Goal: Task Accomplishment & Management: Complete application form

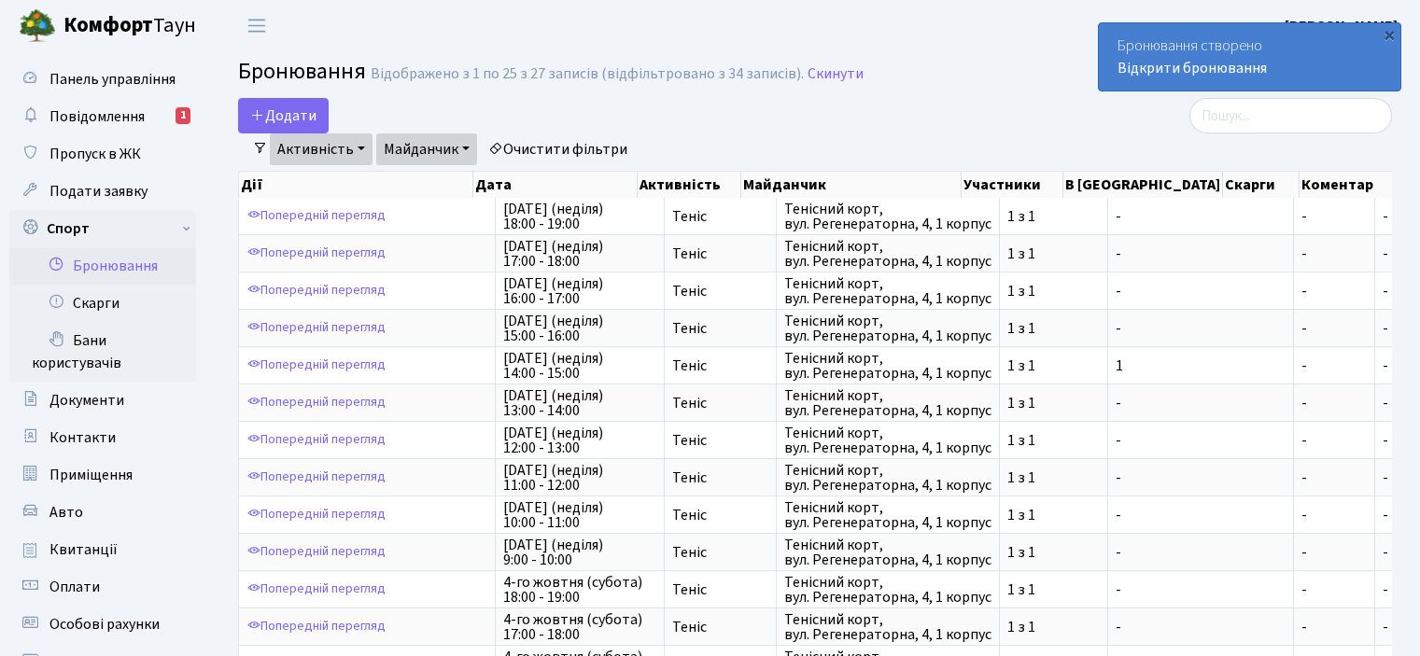
select select "25"
click at [319, 145] on link "Активність" at bounding box center [321, 150] width 103 height 32
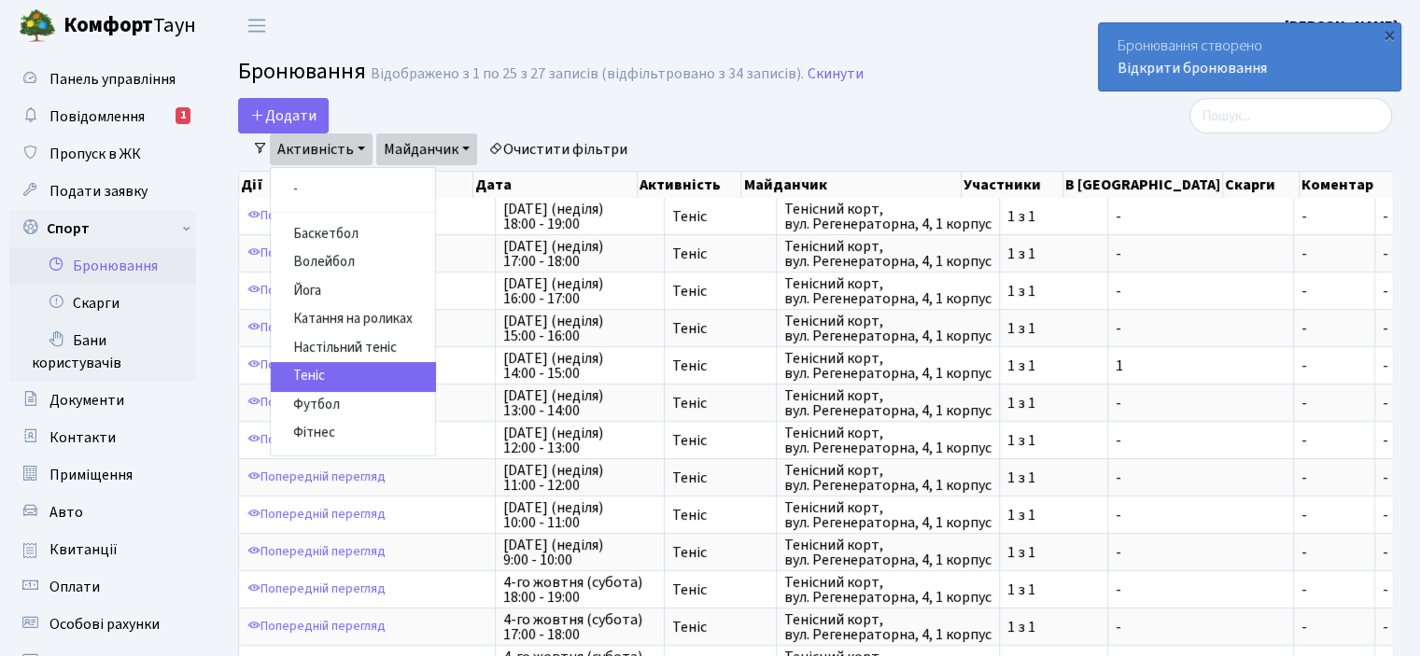
drag, startPoint x: 328, startPoint y: 146, endPoint x: 422, endPoint y: 145, distance: 94.3
click at [330, 146] on link "Активність" at bounding box center [321, 150] width 103 height 32
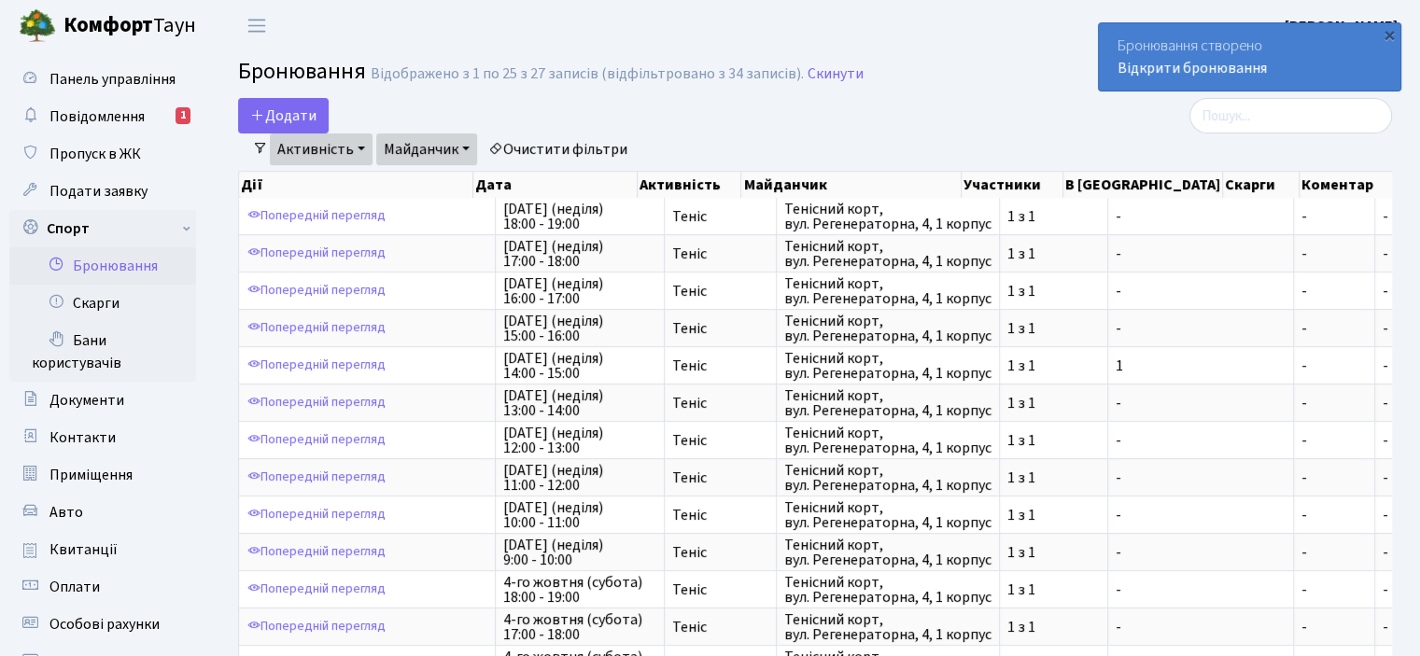
click at [422, 145] on link "Майданчик" at bounding box center [426, 150] width 101 height 32
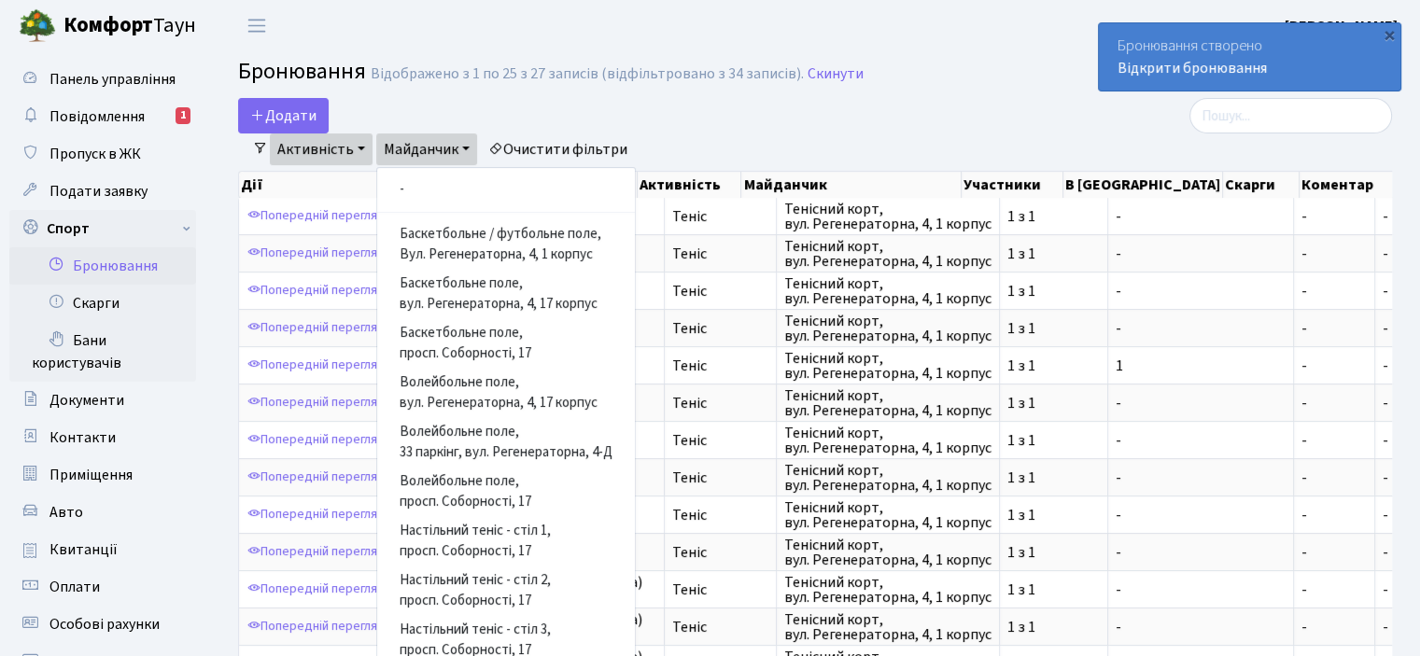
click at [422, 145] on link "Майданчик" at bounding box center [426, 150] width 101 height 32
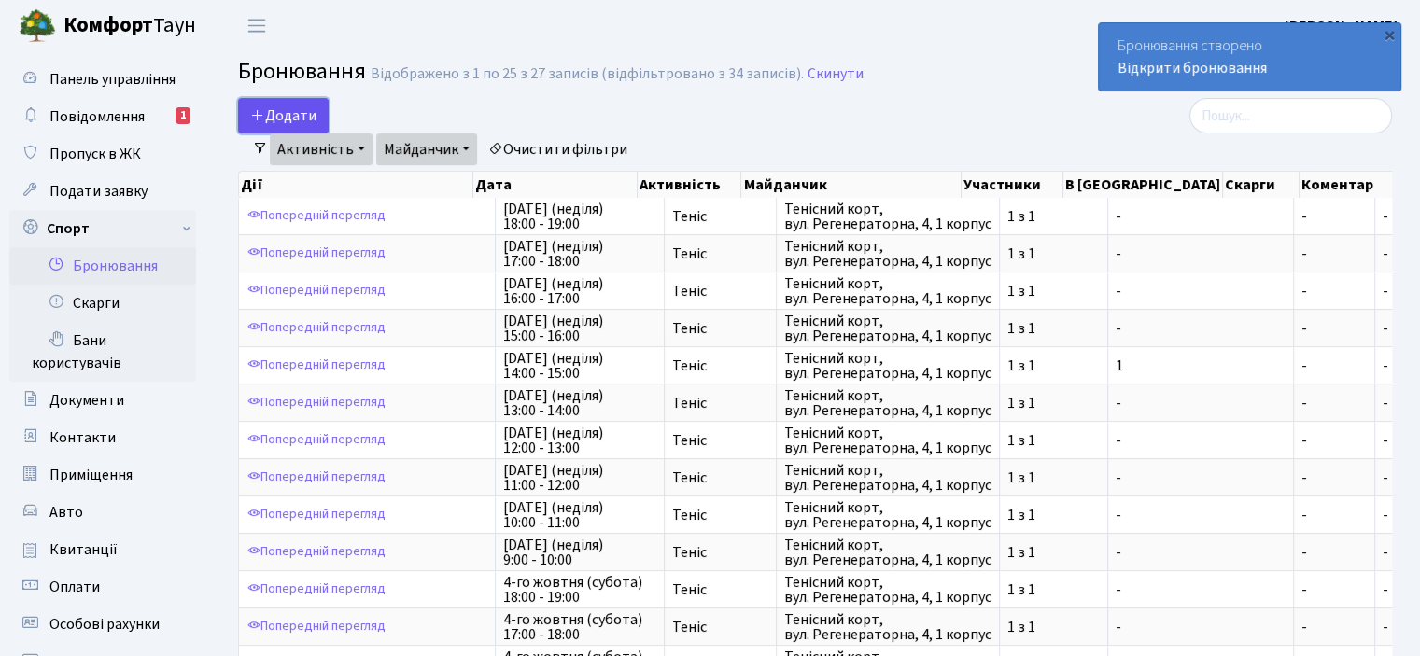
click at [295, 106] on button "Додати" at bounding box center [283, 115] width 91 height 35
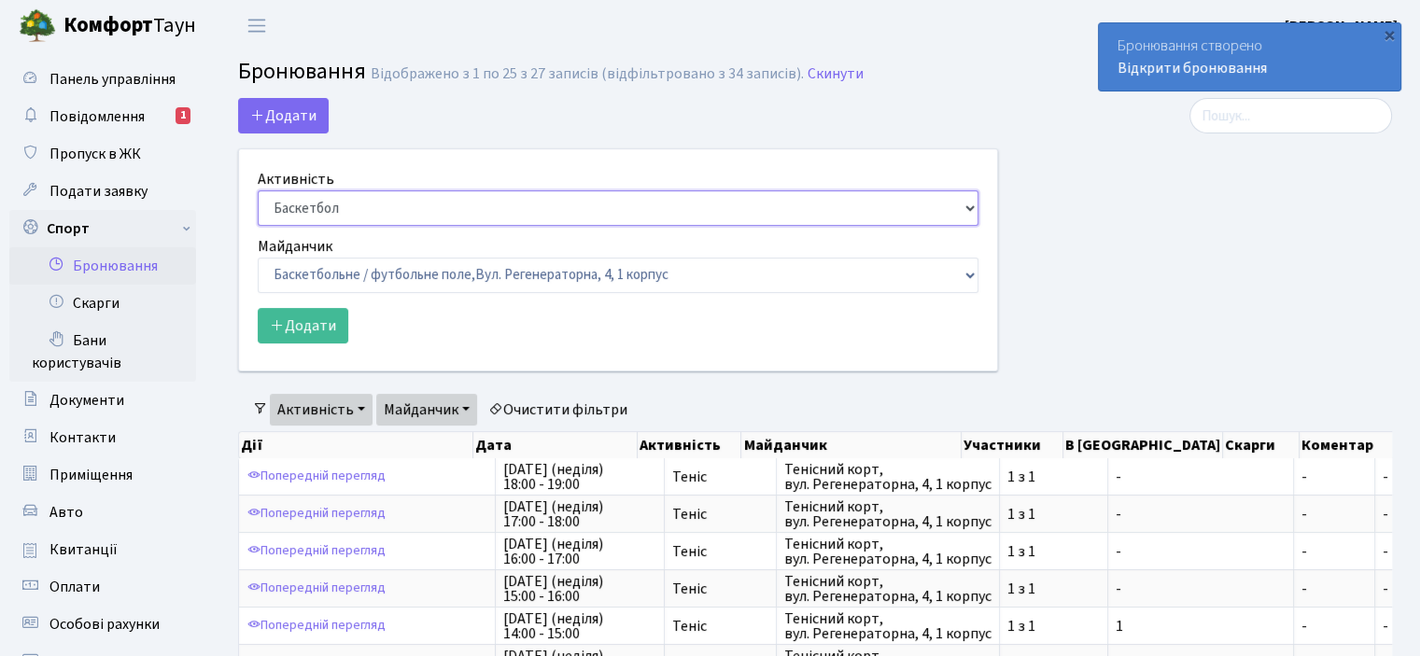
click at [340, 211] on select "Баскетбол Волейбол Йога Катання на роликах Настільний теніс [PERSON_NAME] Фітнес" at bounding box center [618, 207] width 721 height 35
select select "1"
click at [258, 190] on select "Баскетбол Волейбол Йога Катання на роликах Настільний теніс [PERSON_NAME] Фітнес" at bounding box center [618, 207] width 721 height 35
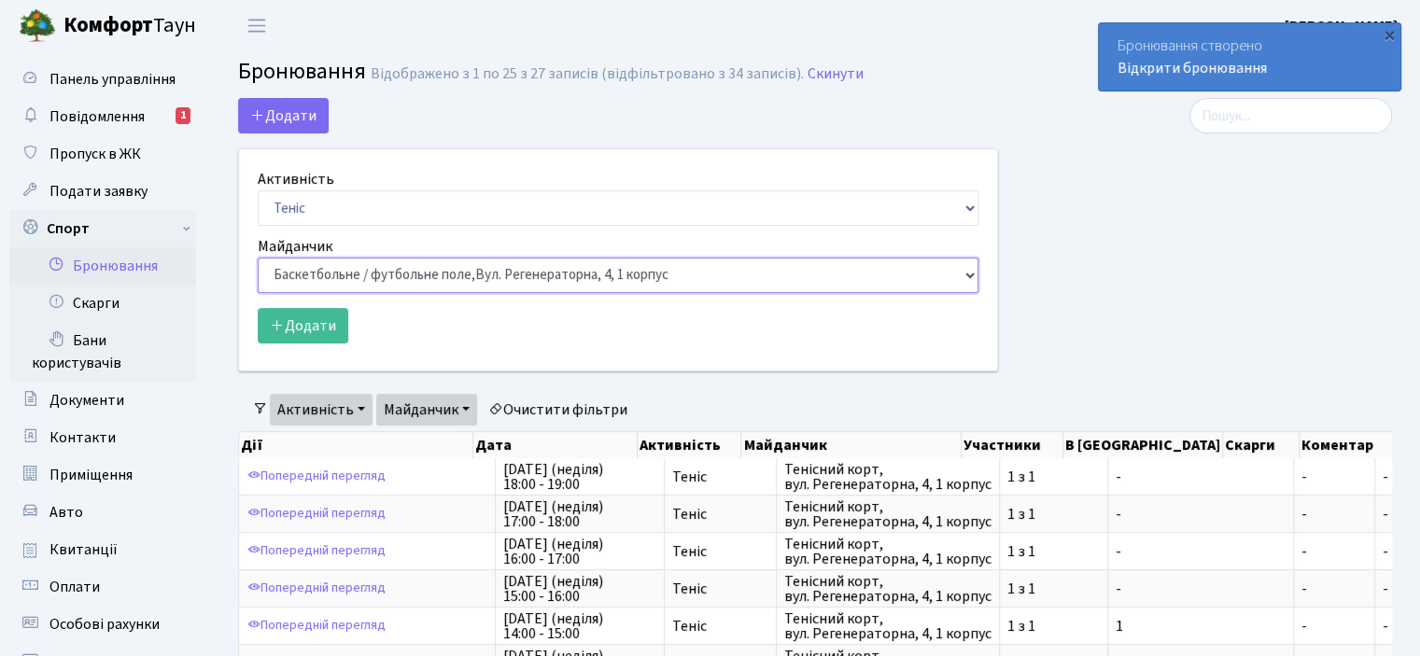
click at [329, 273] on select "Баскетбольне / футбольне поле, [GEOGRAPHIC_DATA]. [STREET_ADDRESS]. [STREET_ADD…" at bounding box center [618, 275] width 721 height 35
select select "1"
click at [258, 258] on select "Баскетбольне / футбольне поле, [GEOGRAPHIC_DATA]. [STREET_ADDRESS]. [STREET_ADD…" at bounding box center [618, 275] width 721 height 35
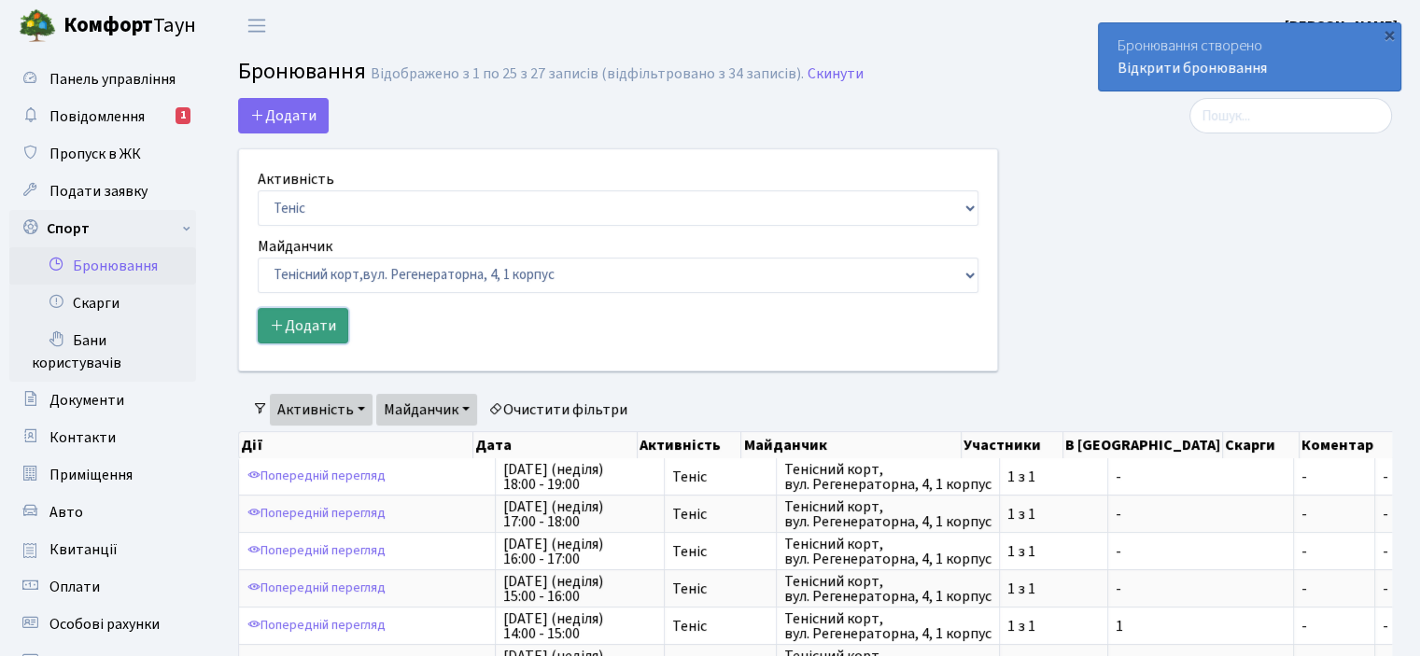
click at [329, 325] on button "Додати" at bounding box center [303, 325] width 91 height 35
